Goal: Check status: Check status

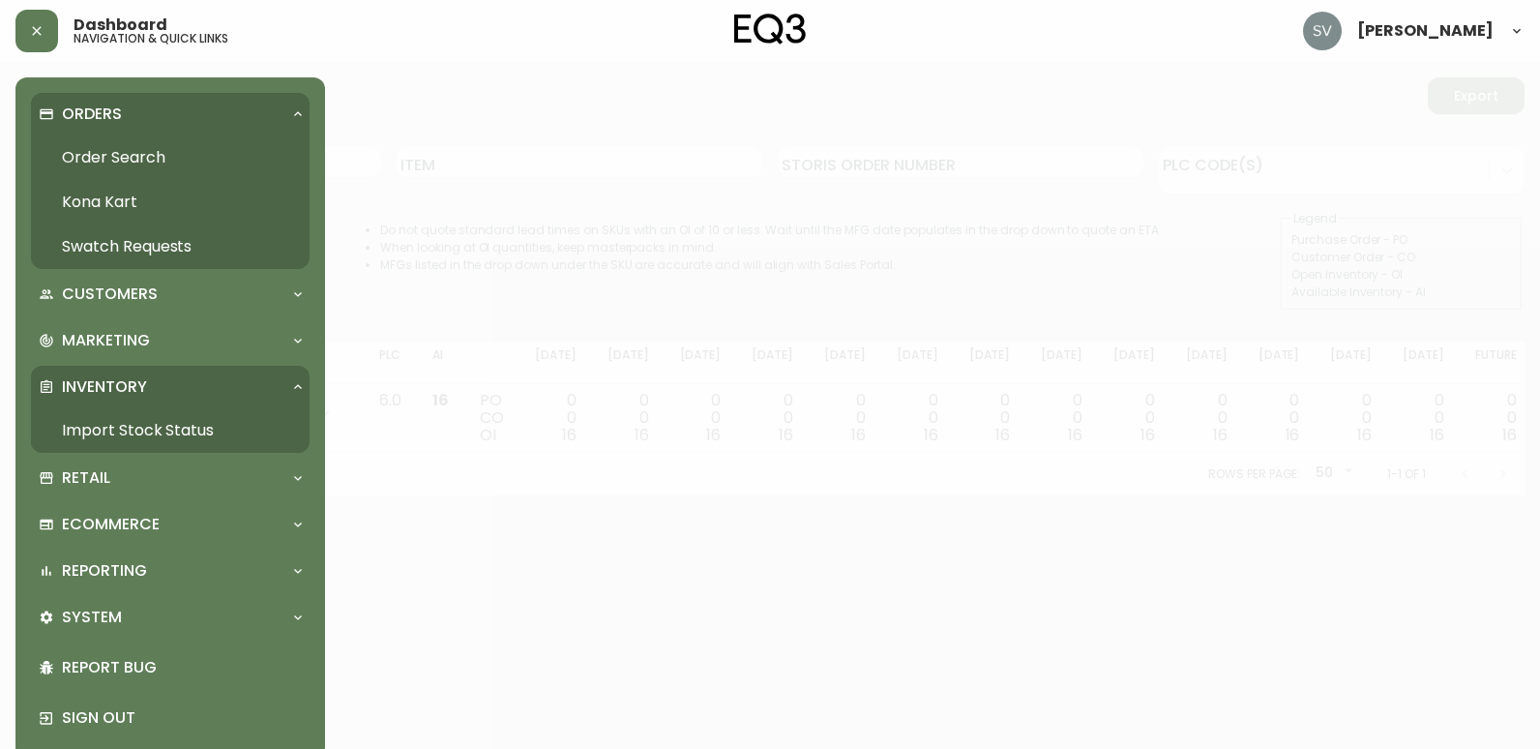
drag, startPoint x: 122, startPoint y: 157, endPoint x: 135, endPoint y: 156, distance: 12.6
click at [122, 157] on link "Order Search" at bounding box center [170, 157] width 279 height 45
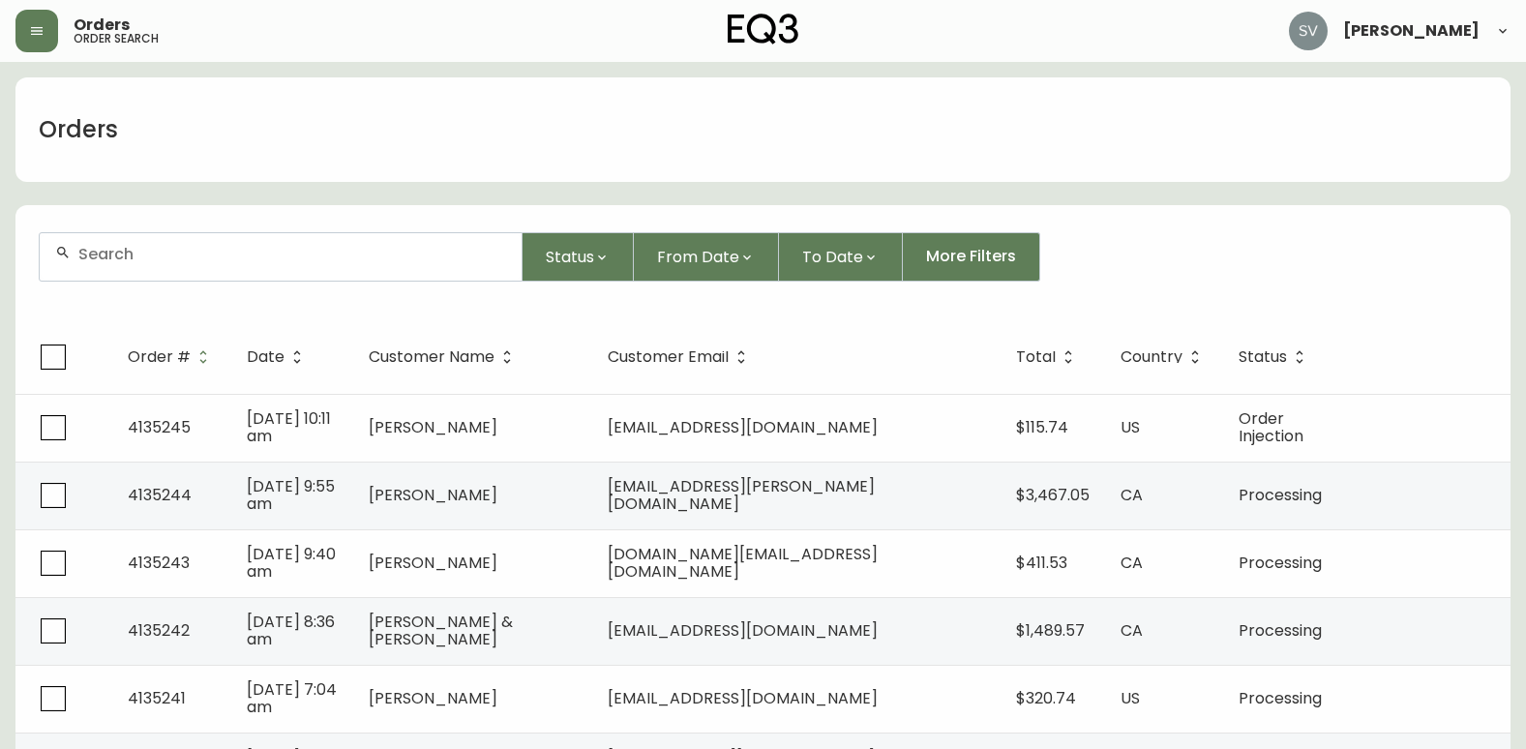
click at [325, 265] on div at bounding box center [281, 256] width 482 height 47
paste input "4080973"
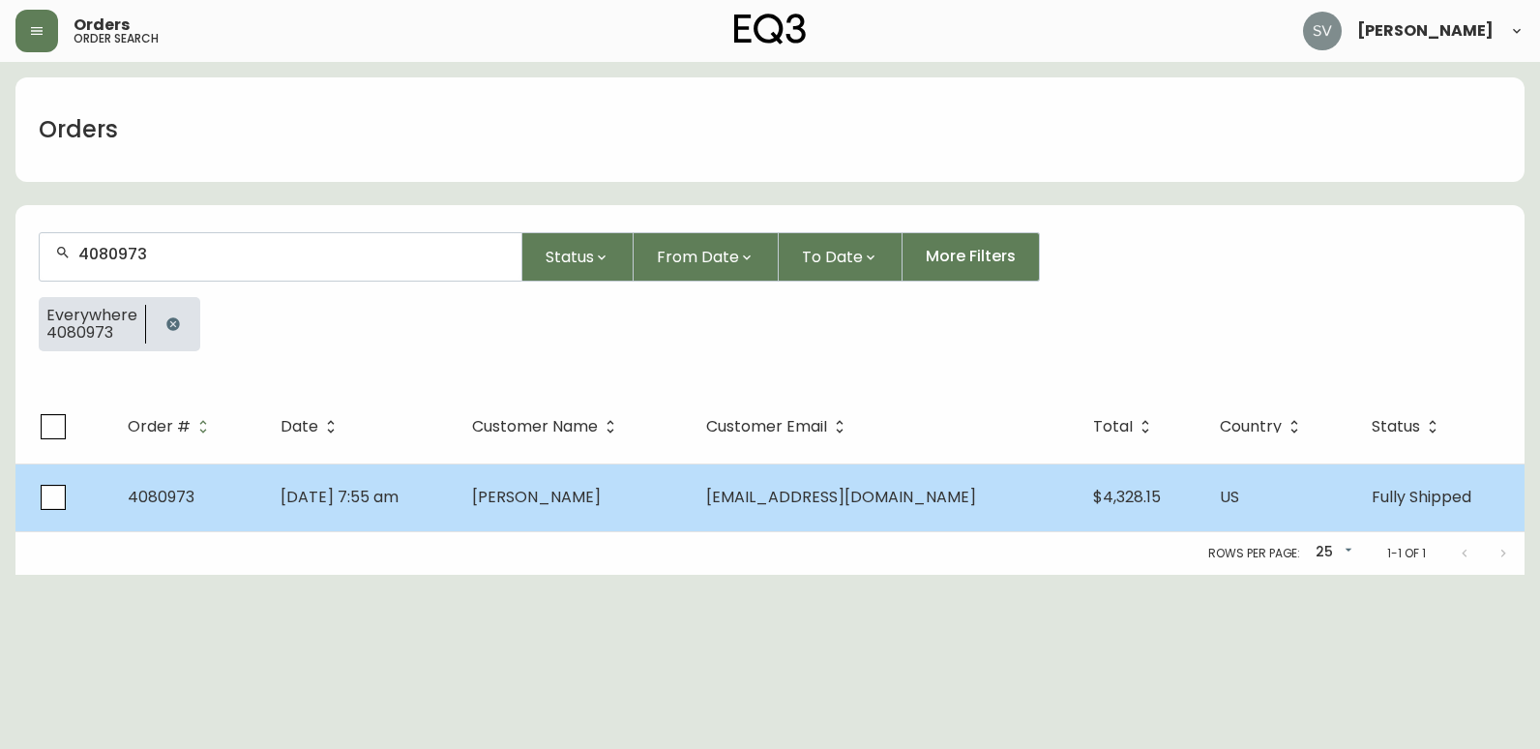
type input "4080973"
click at [553, 501] on span "[PERSON_NAME]" at bounding box center [536, 497] width 129 height 22
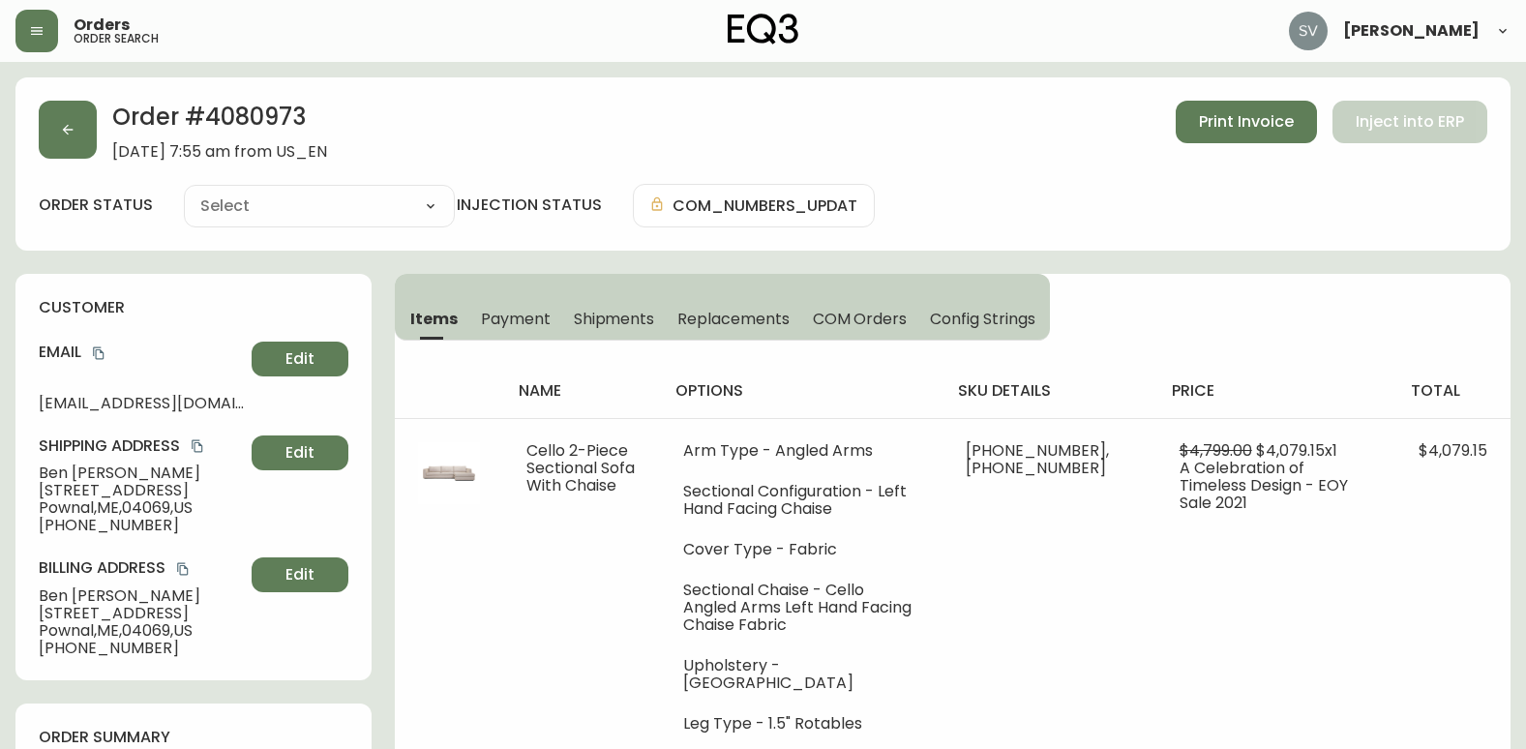
type input "Fully Shipped"
select select "FULLY_SHIPPED"
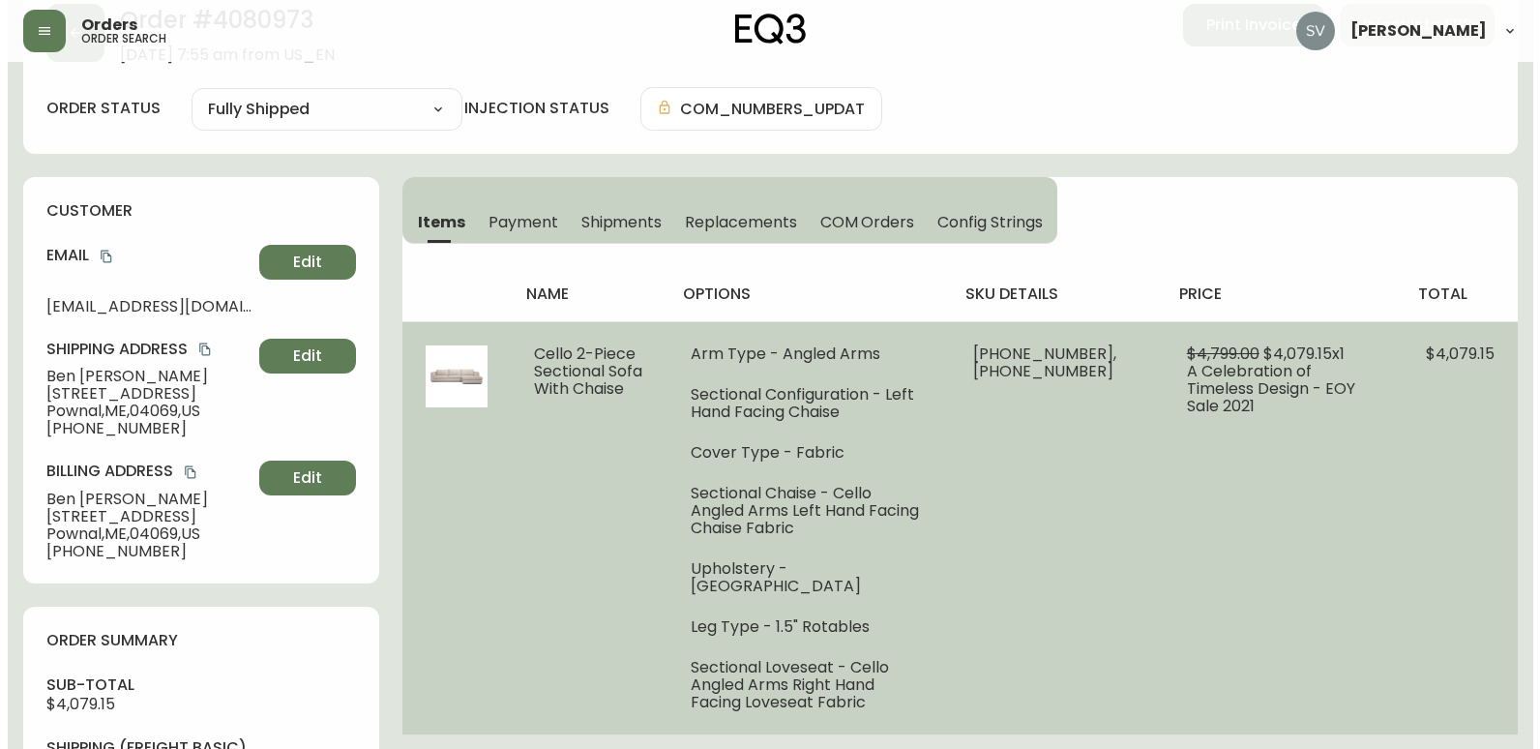
scroll to position [194, 0]
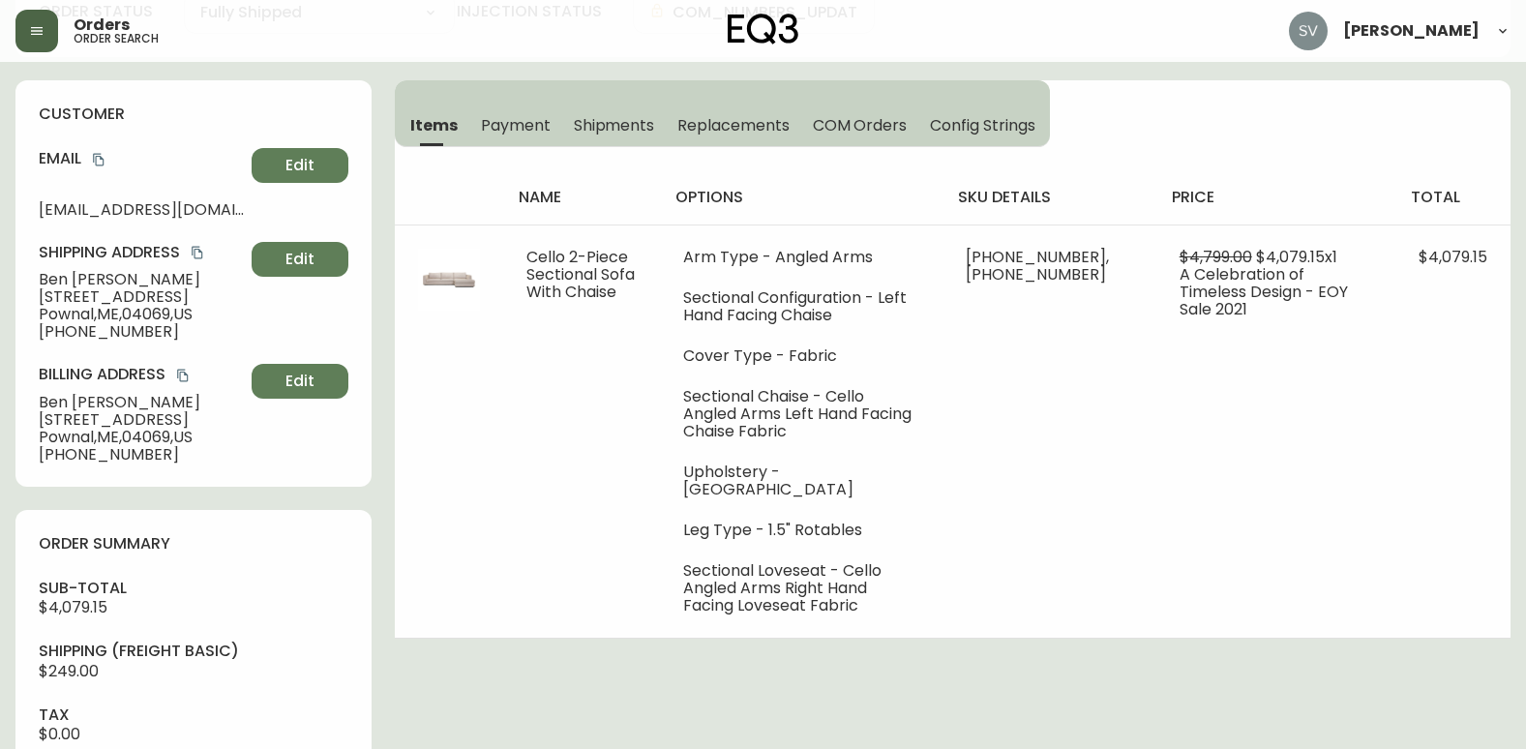
click at [45, 37] on button "button" at bounding box center [36, 31] width 43 height 43
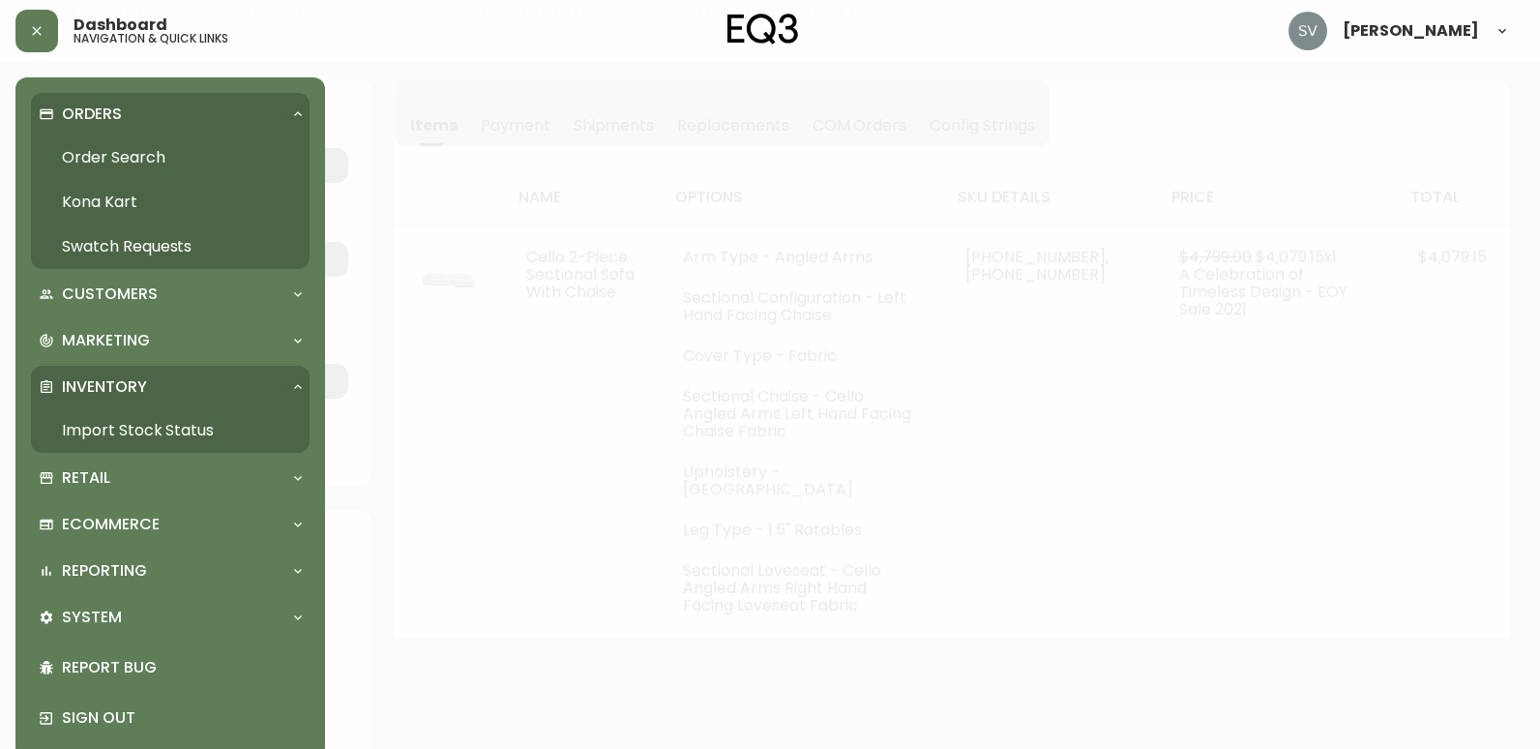
scroll to position [194, 0]
click at [135, 156] on link "Order Search" at bounding box center [170, 157] width 279 height 45
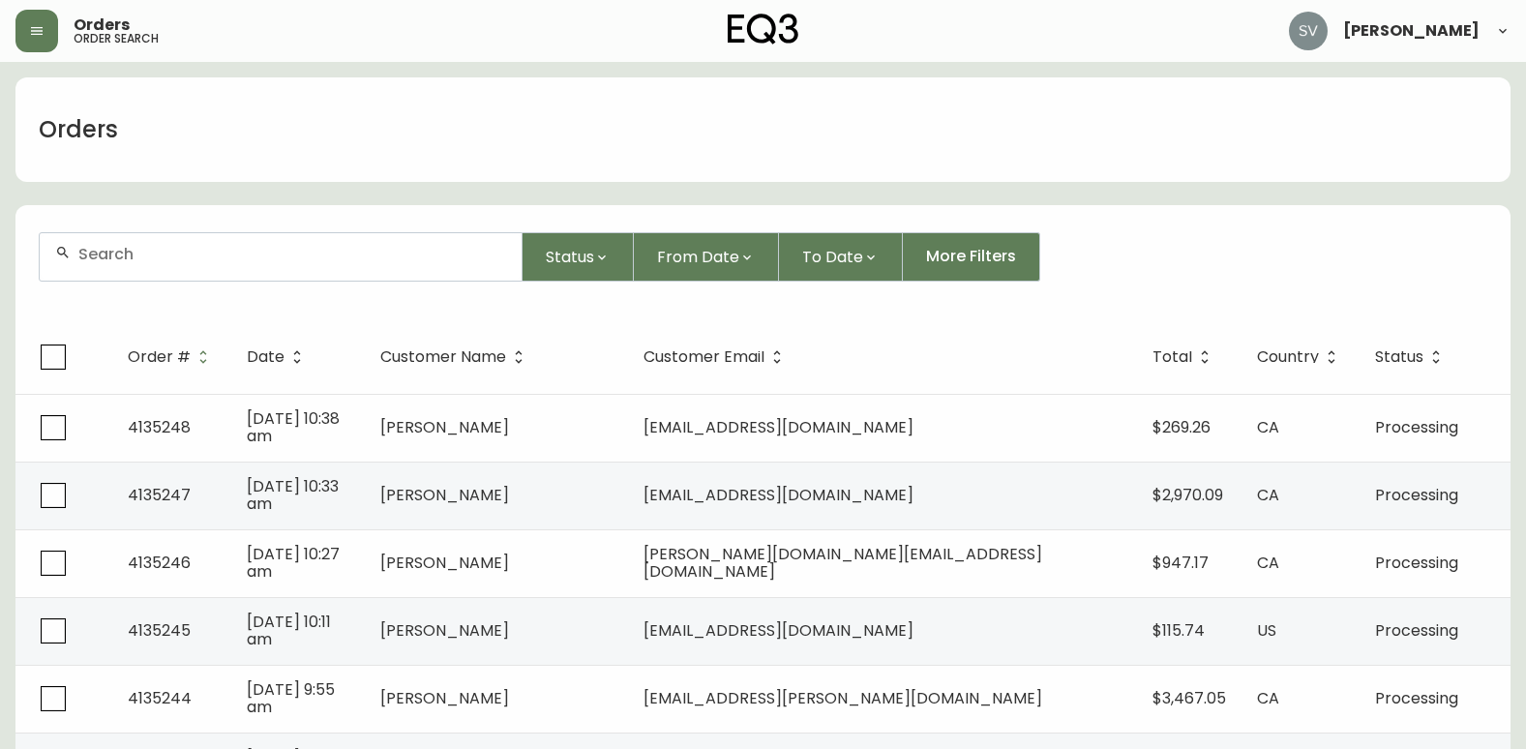
click at [296, 251] on input "text" at bounding box center [292, 254] width 428 height 18
paste input "4133761"
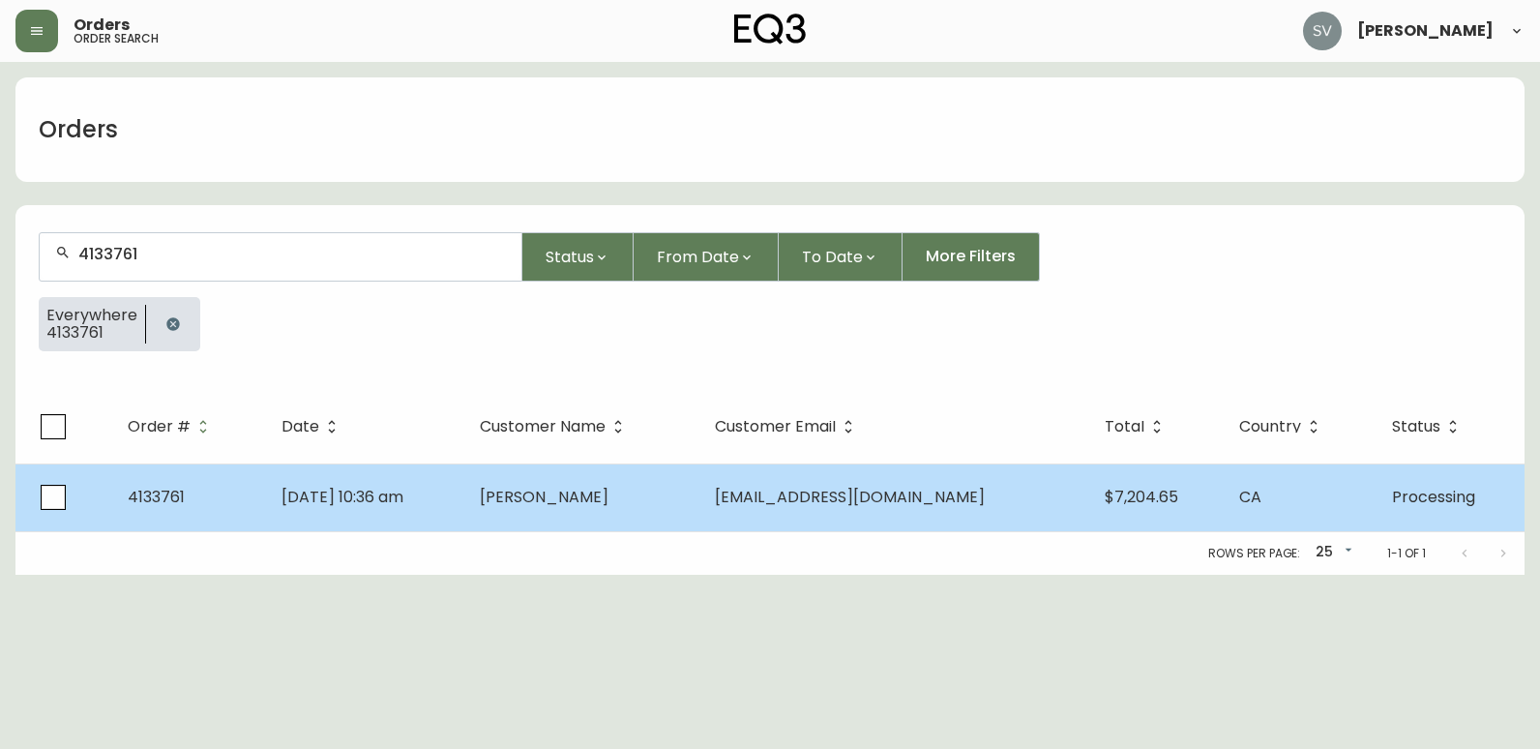
type input "4133761"
click at [577, 492] on span "[PERSON_NAME]" at bounding box center [544, 497] width 129 height 22
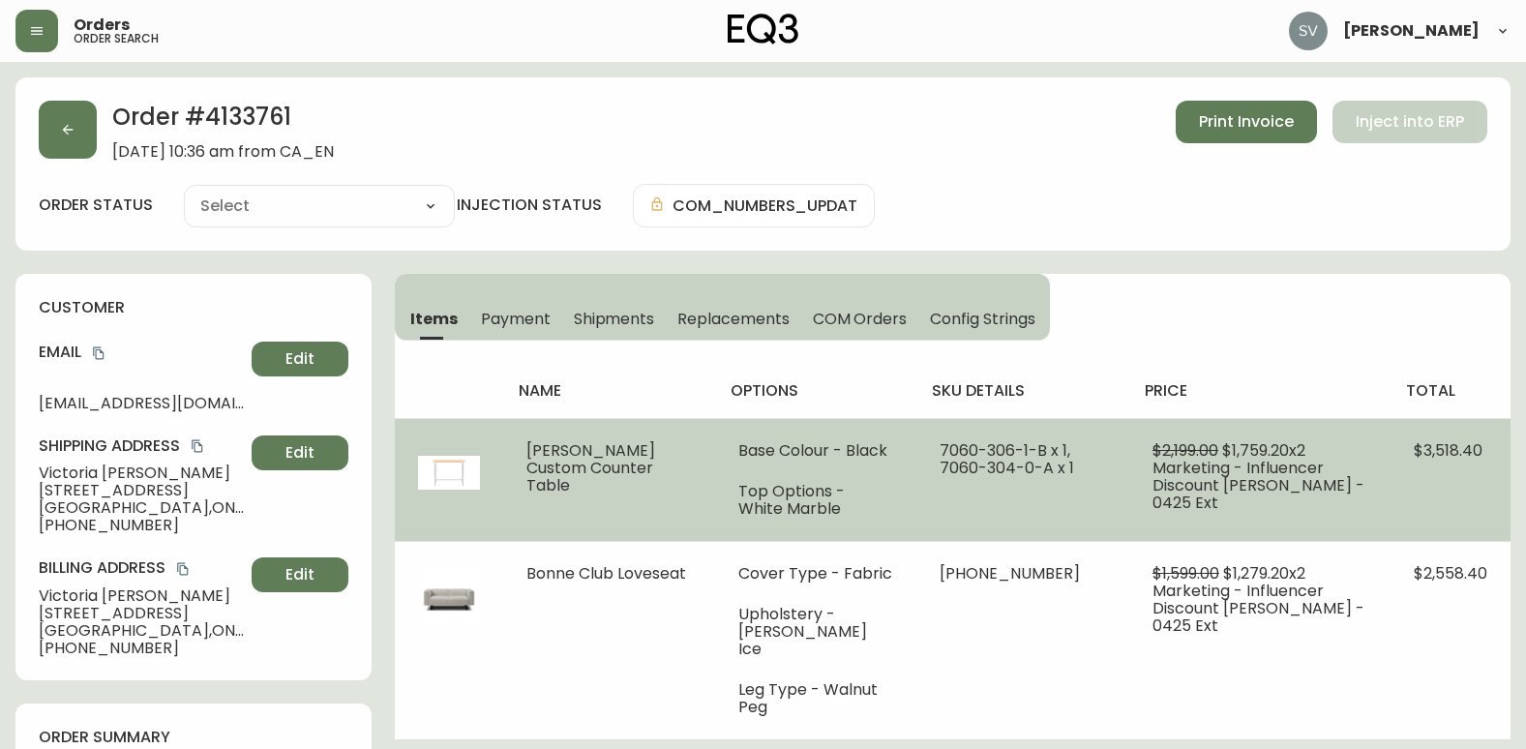
type input "Processing"
select select "PROCESSING"
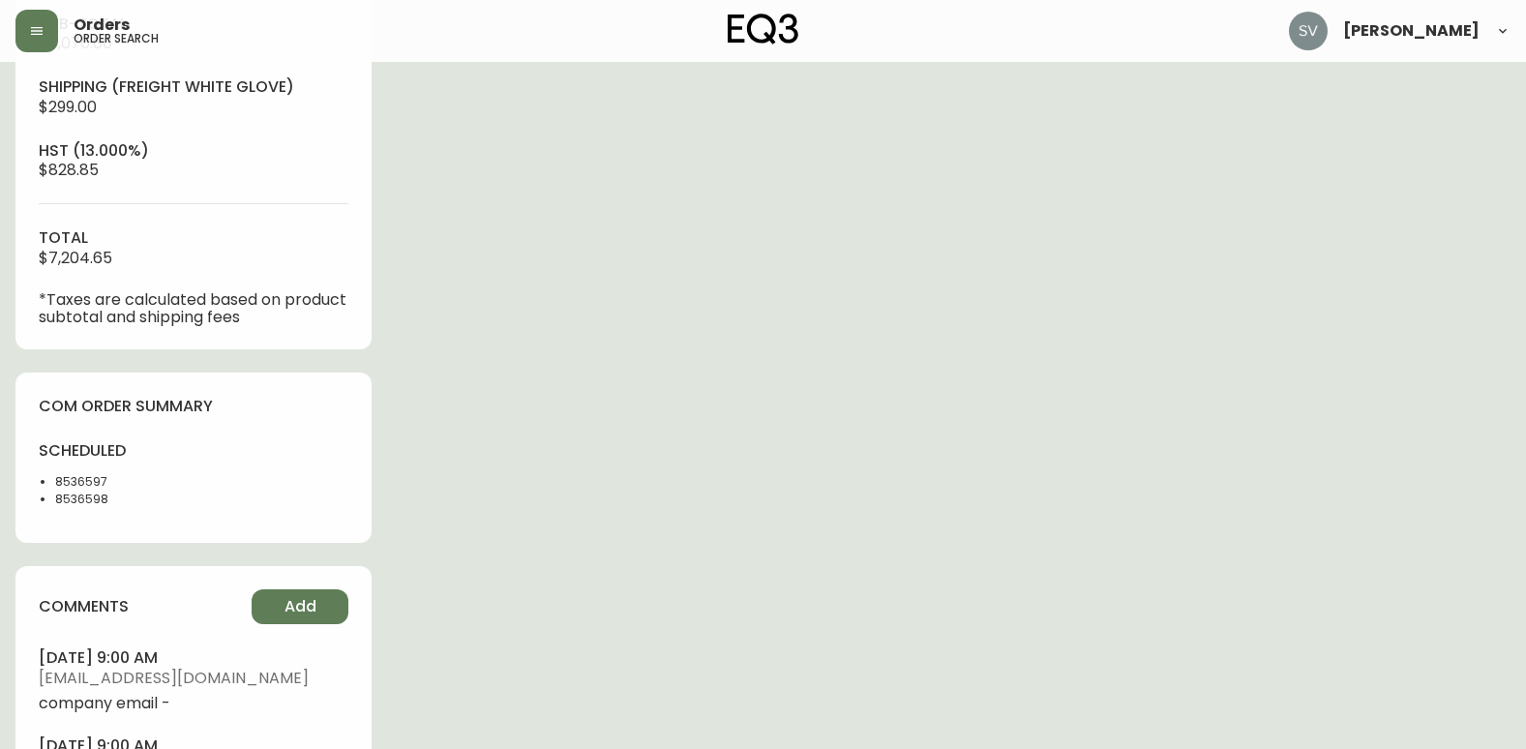
scroll to position [774, 0]
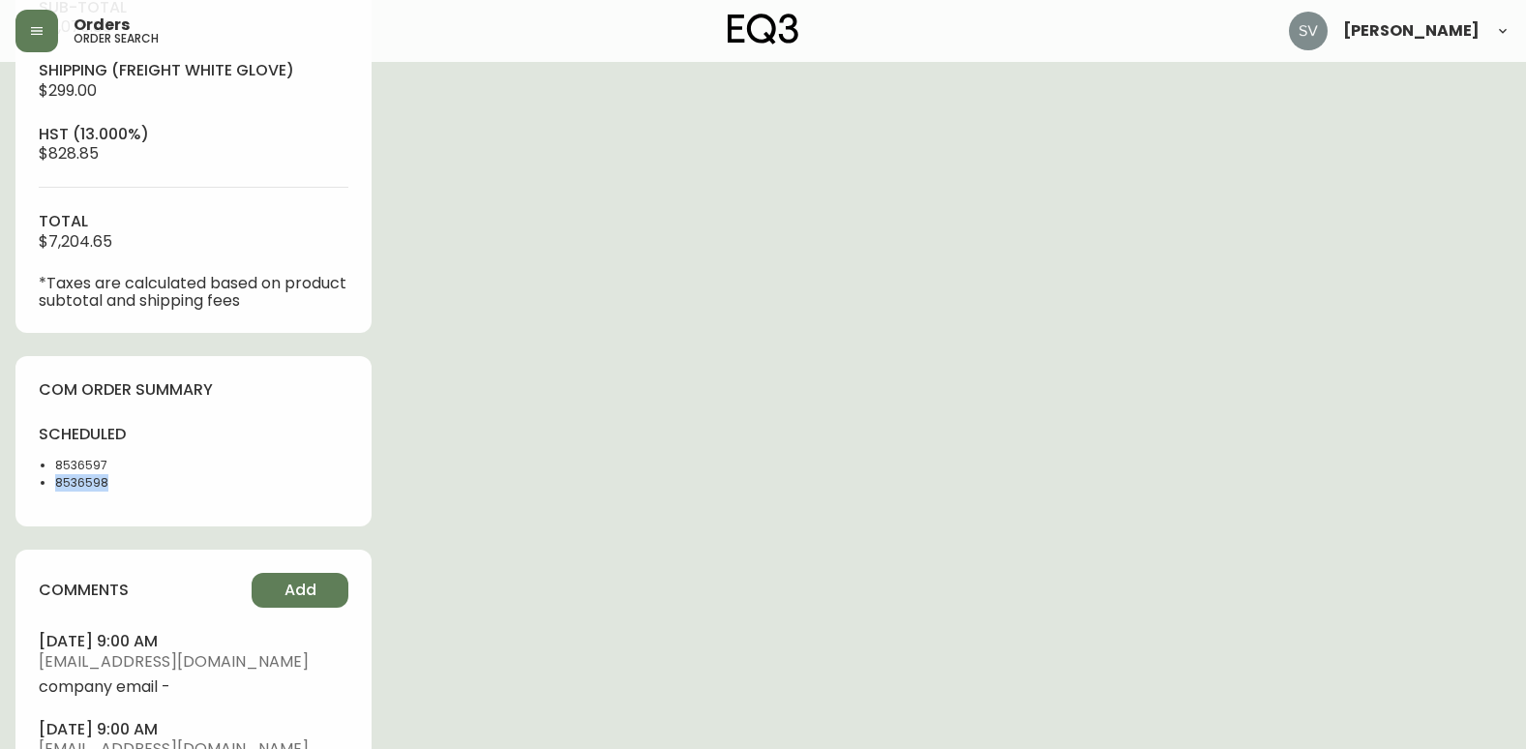
drag, startPoint x: 107, startPoint y: 484, endPoint x: 30, endPoint y: 479, distance: 77.6
click at [30, 479] on div "com order summary scheduled 8536597 8536598" at bounding box center [193, 441] width 356 height 171
drag, startPoint x: 30, startPoint y: 479, endPoint x: 70, endPoint y: 477, distance: 39.7
copy li "8536598"
click at [521, 477] on div "Order # 4133761 [DATE] 10:36 am from [GEOGRAPHIC_DATA] Print Invoice Inject int…" at bounding box center [762, 194] width 1495 height 1782
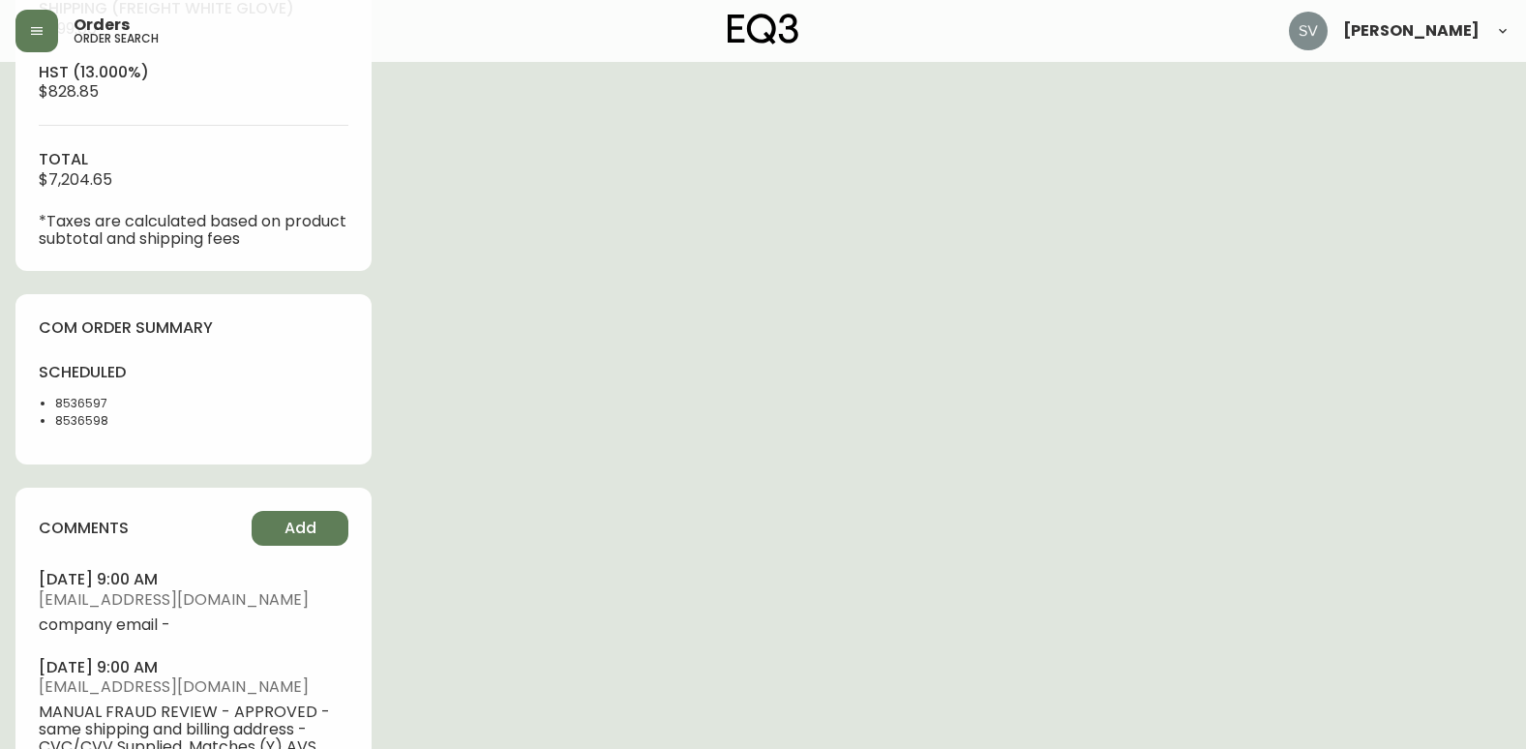
scroll to position [871, 0]
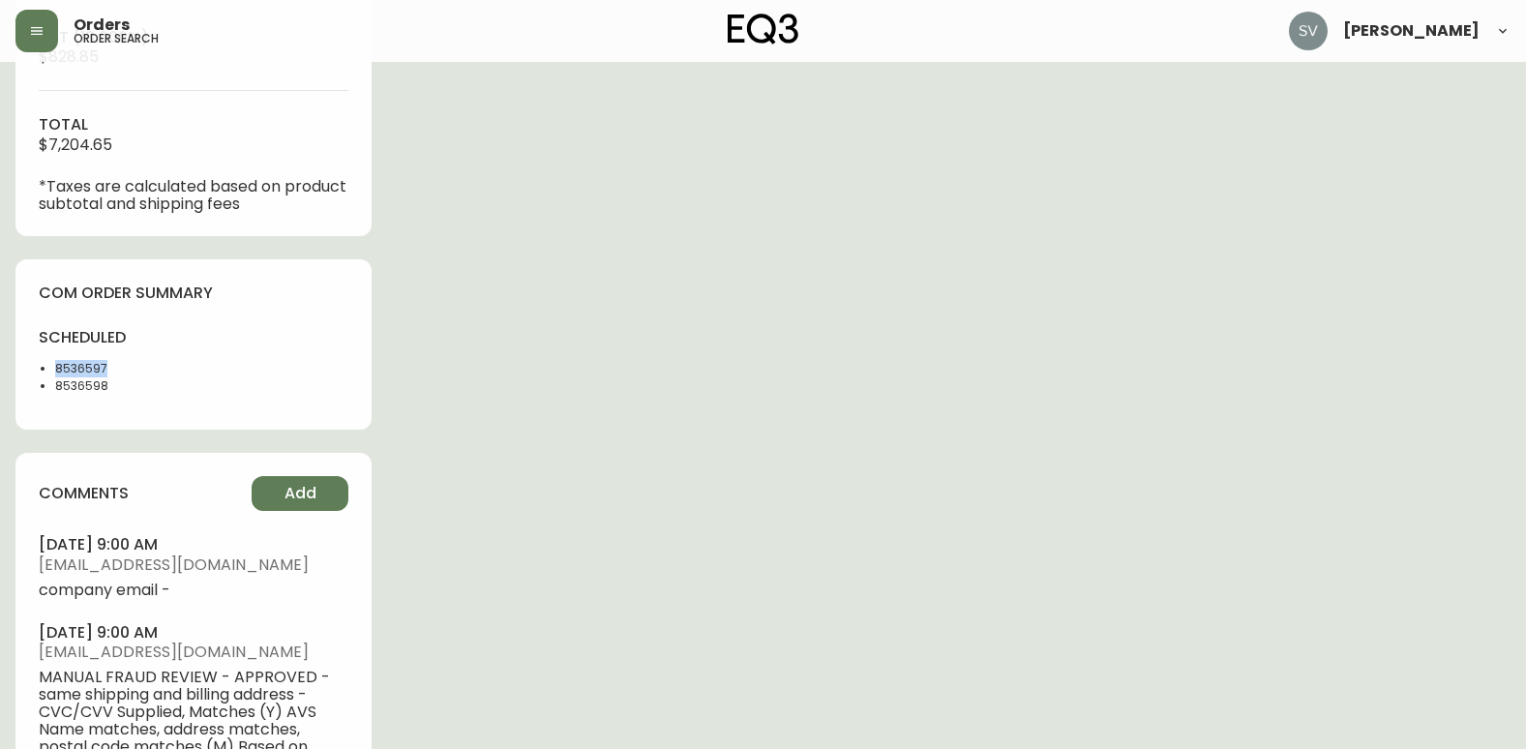
drag, startPoint x: 133, startPoint y: 371, endPoint x: 54, endPoint y: 363, distance: 78.8
click at [54, 363] on ul "8536597 8536598" at bounding box center [110, 377] width 143 height 35
copy li "8536597"
